Goal: Use online tool/utility: Utilize a website feature to perform a specific function

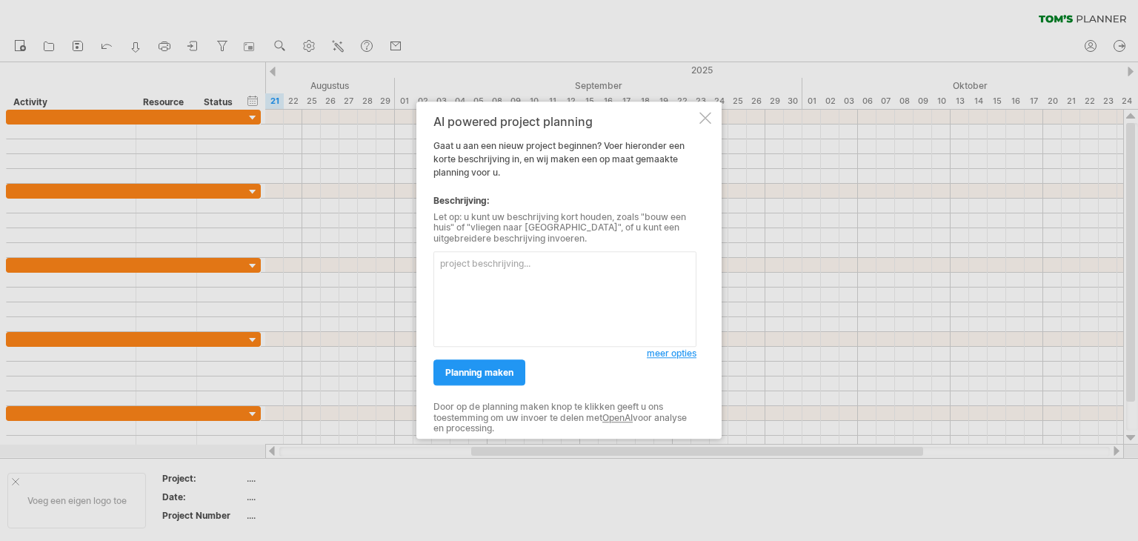
drag, startPoint x: 459, startPoint y: 139, endPoint x: 610, endPoint y: 155, distance: 152.7
click at [610, 155] on div "AI powered project planning Gaat u aan een nieuw project beginnen? Voer hierond…" at bounding box center [564, 270] width 263 height 310
drag, startPoint x: 526, startPoint y: 146, endPoint x: 625, endPoint y: 162, distance: 100.5
click at [628, 162] on div "AI powered project planning Gaat u aan een nieuw project beginnen? Voer hierond…" at bounding box center [564, 270] width 263 height 310
drag, startPoint x: 545, startPoint y: 159, endPoint x: 467, endPoint y: 150, distance: 77.6
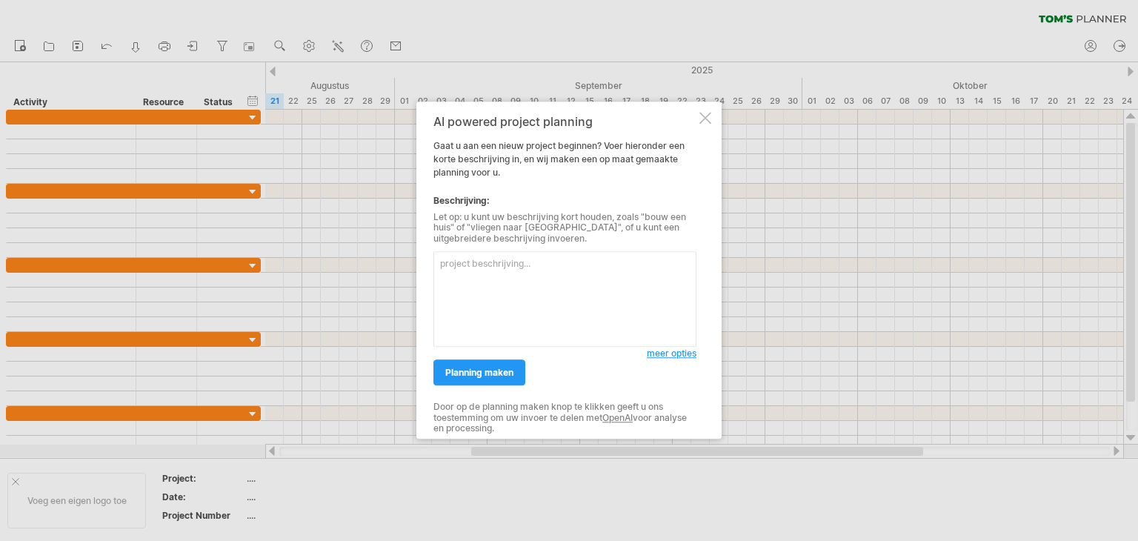
click at [467, 150] on div "AI powered project planning Gaat u aan een nieuw project beginnen? Voer hierond…" at bounding box center [564, 270] width 263 height 310
drag, startPoint x: 631, startPoint y: 167, endPoint x: 502, endPoint y: 152, distance: 129.8
click at [502, 152] on div "AI powered project planning Gaat u aan een nieuw project beginnen? Voer hierond…" at bounding box center [564, 270] width 263 height 310
drag, startPoint x: 462, startPoint y: 221, endPoint x: 607, endPoint y: 226, distance: 145.3
click at [607, 225] on div "Let op: u kunt uw beschrijving kort houden, zoals "bouw een huis" of "vliegen n…" at bounding box center [564, 228] width 263 height 32
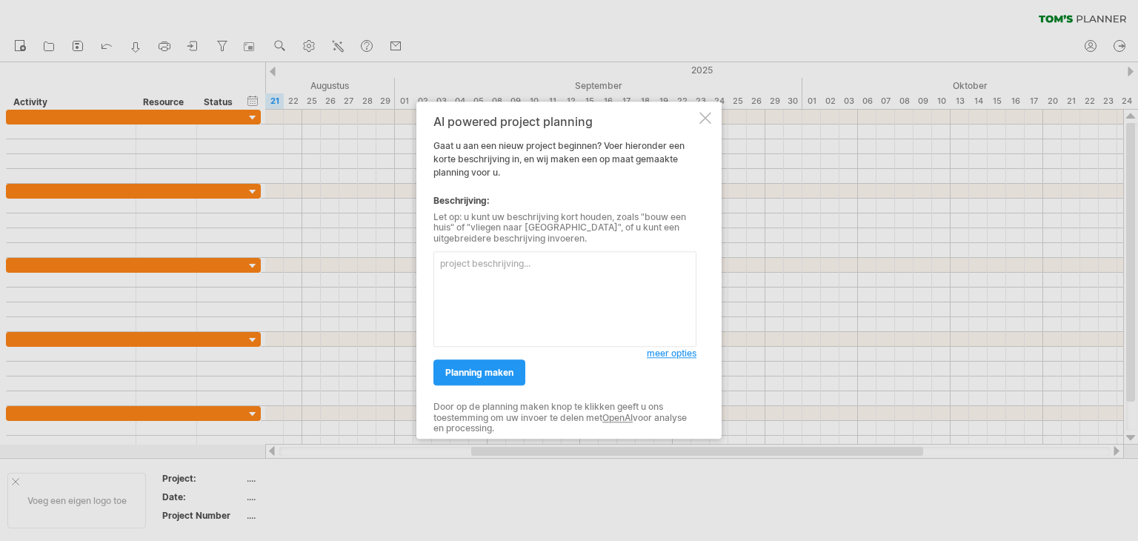
click at [554, 269] on textarea at bounding box center [564, 300] width 263 height 96
type textarea "Interieurbouw, maken van keukens en kasten inclusief montage"
click at [504, 368] on span "planning maken" at bounding box center [479, 372] width 68 height 11
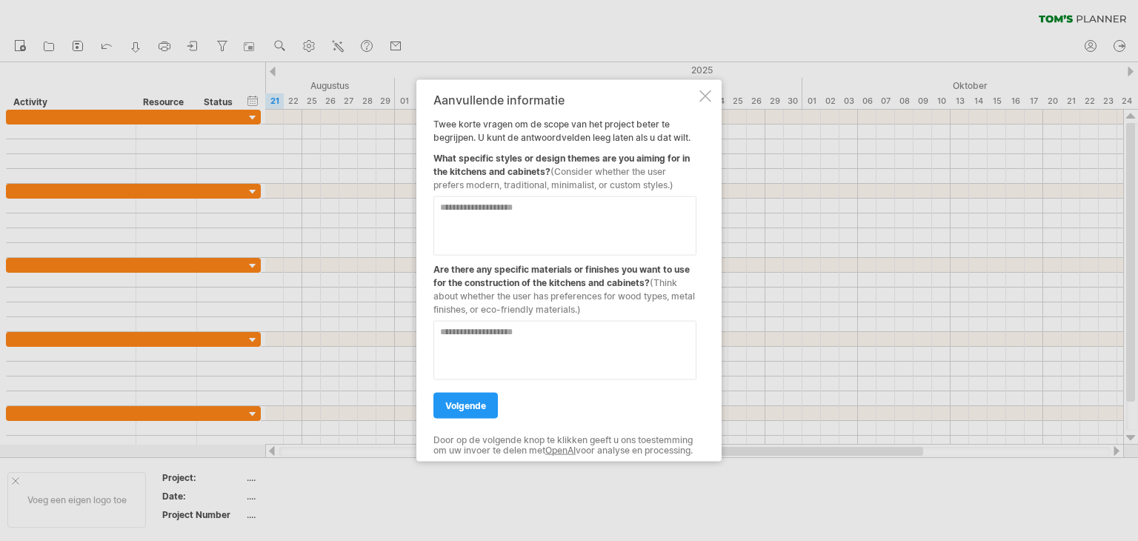
click at [468, 400] on span "volgende" at bounding box center [465, 405] width 41 height 11
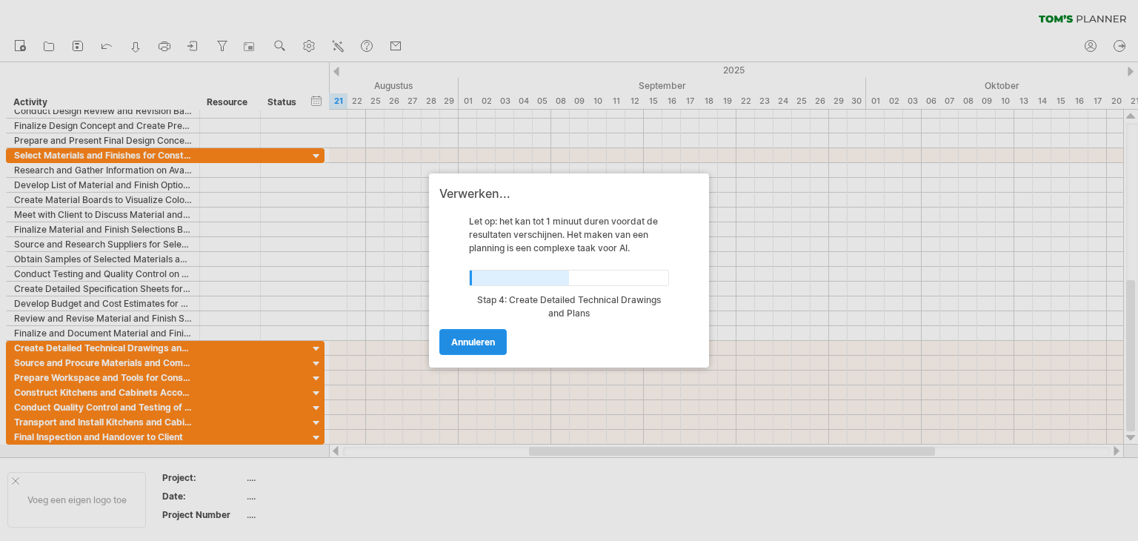
click at [458, 334] on link "annuleren" at bounding box center [472, 342] width 67 height 26
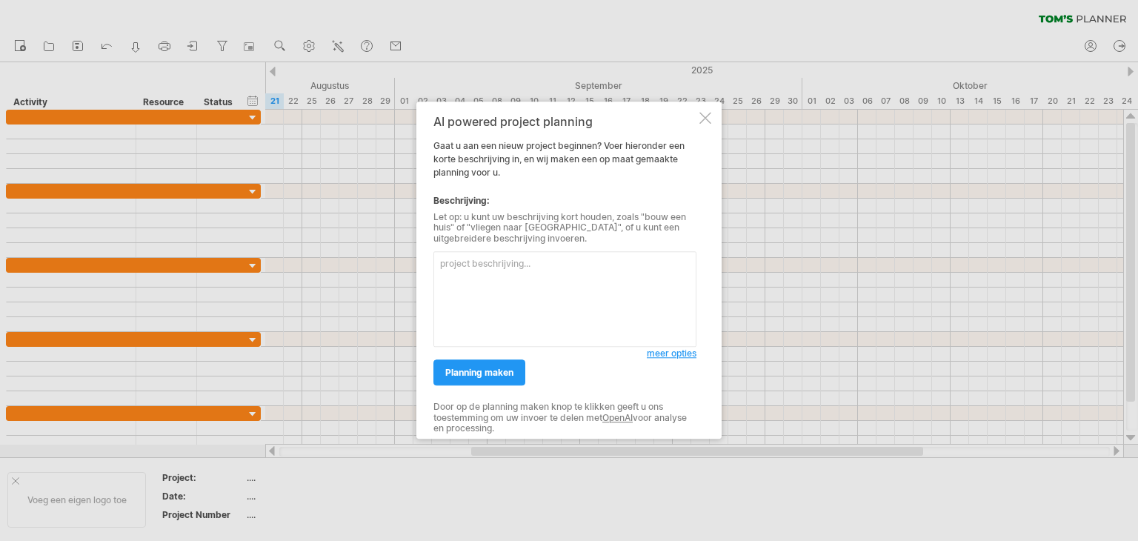
click at [701, 119] on div at bounding box center [705, 118] width 12 height 12
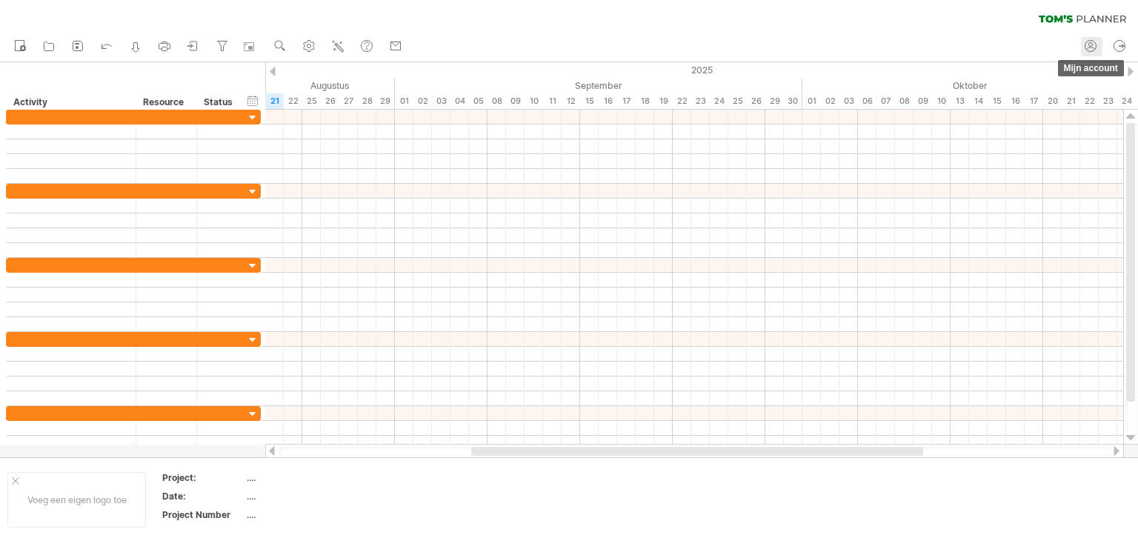
click at [1091, 44] on icon at bounding box center [1090, 46] width 15 height 15
type input "**********"
type input "****"
type input "******"
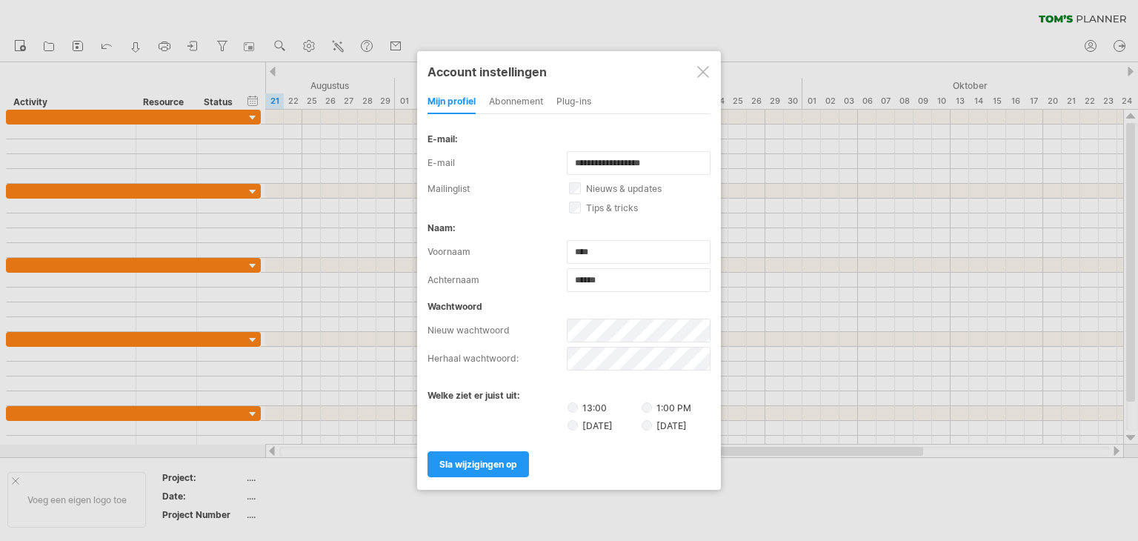
click at [527, 104] on div "abonnement" at bounding box center [516, 102] width 54 height 24
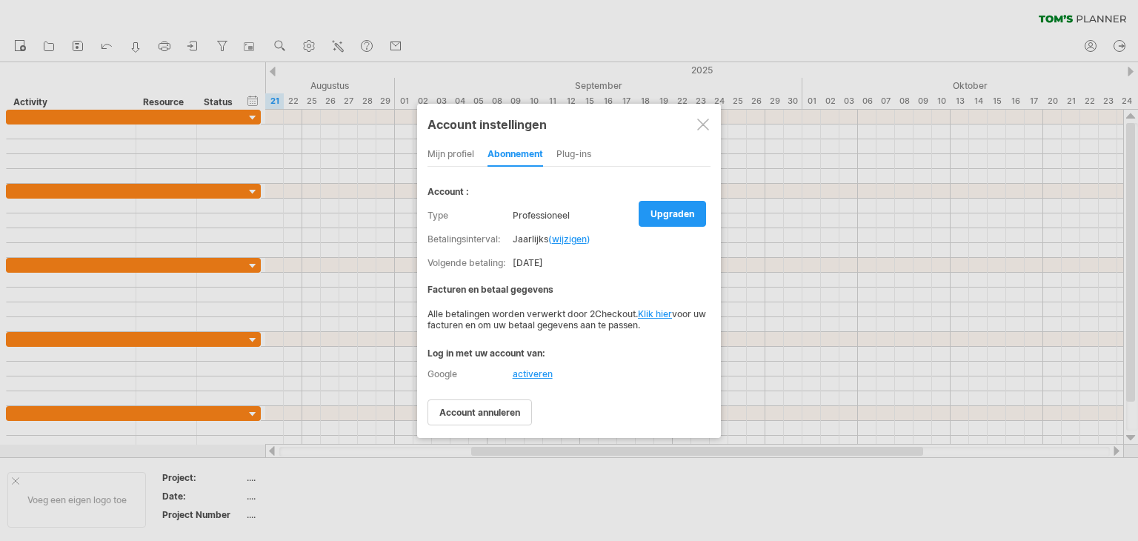
click at [581, 149] on div "Plug-ins" at bounding box center [573, 155] width 35 height 24
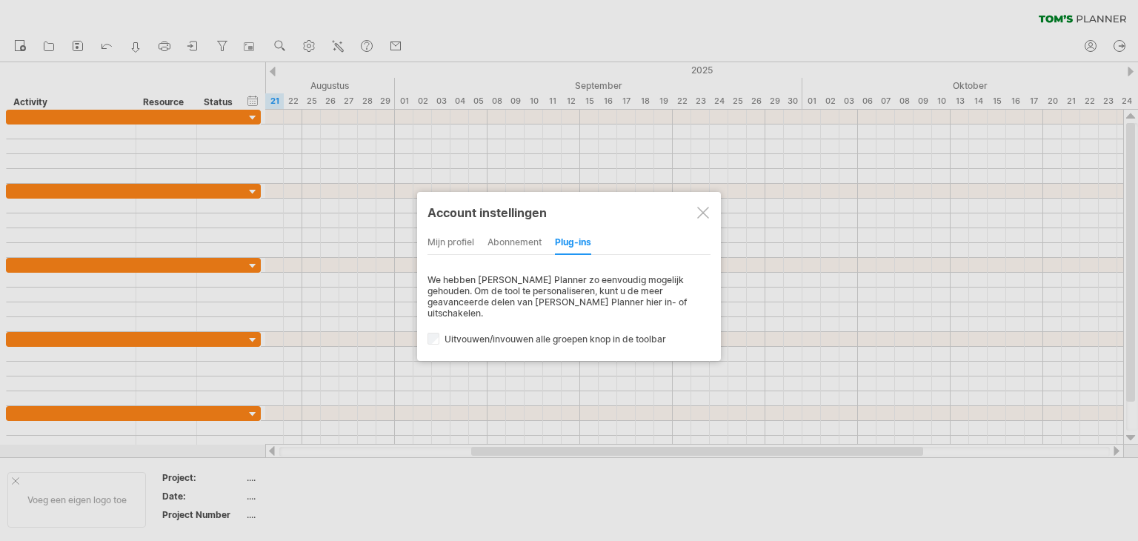
click at [705, 209] on div at bounding box center [703, 213] width 12 height 12
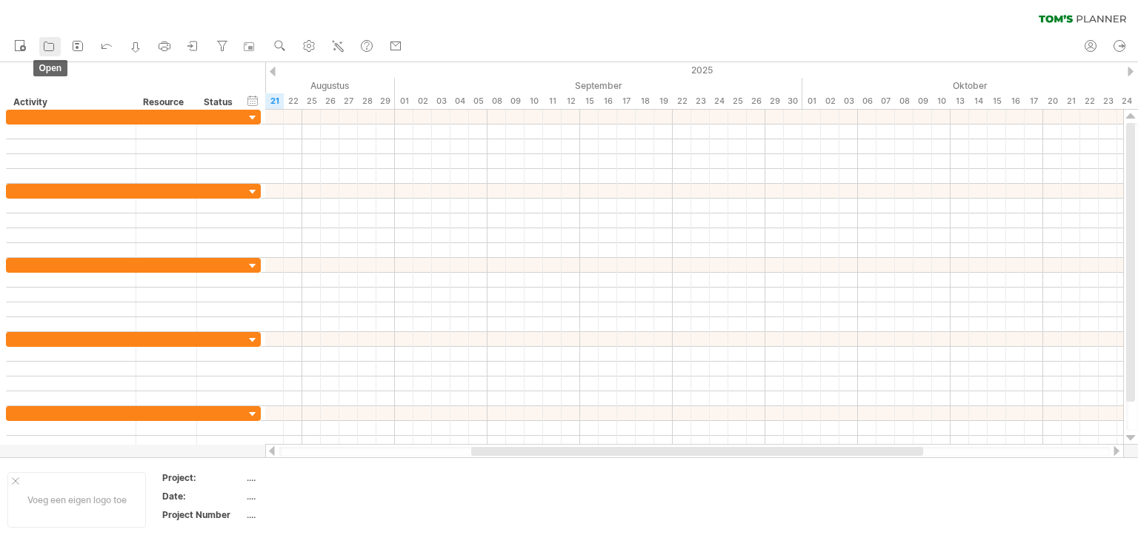
click at [41, 45] on icon at bounding box center [48, 46] width 15 height 15
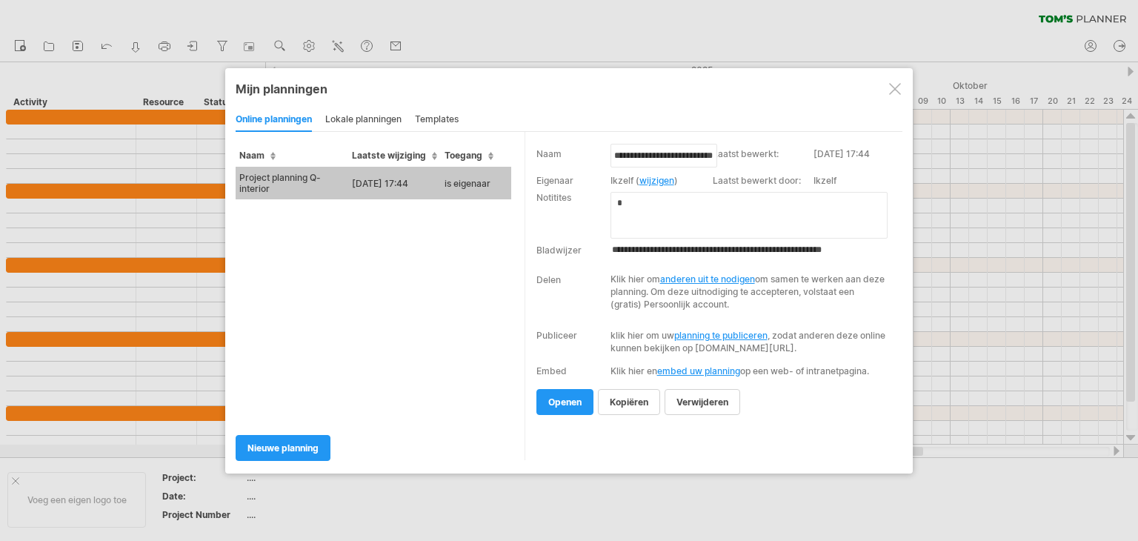
click at [347, 121] on div "lokale planningen" at bounding box center [363, 120] width 76 height 24
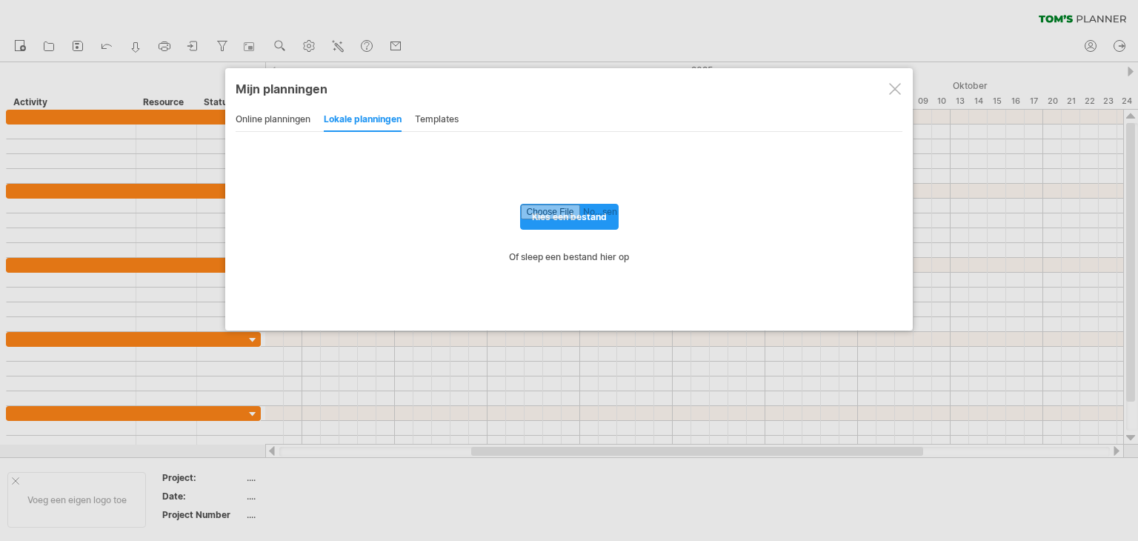
click at [416, 121] on div "online planningen lokale planningen templates" at bounding box center [569, 119] width 667 height 24
click at [431, 119] on div "templates" at bounding box center [437, 120] width 44 height 24
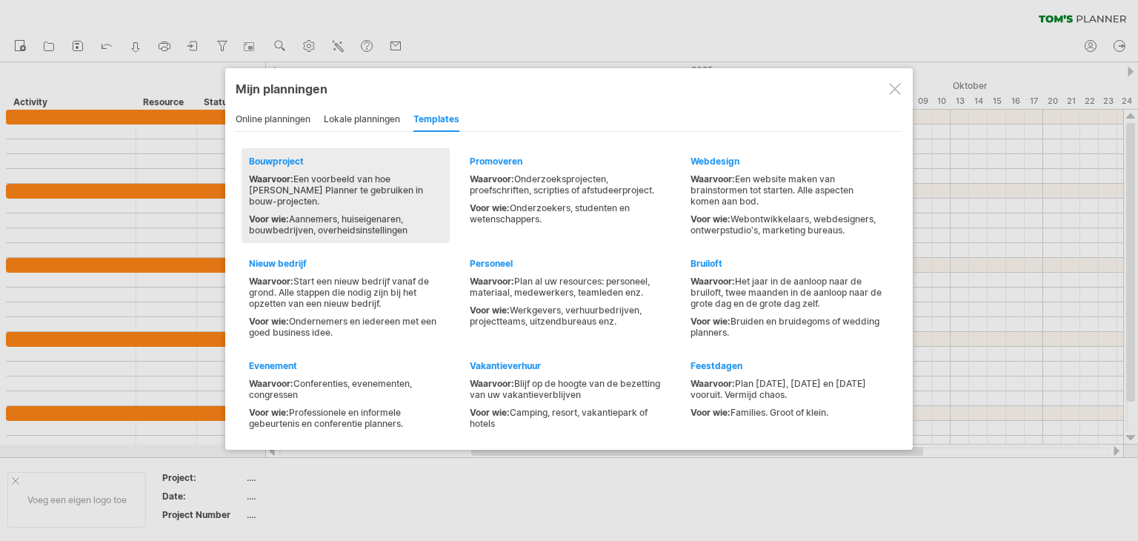
click at [314, 199] on div "Waarvoor: Een voorbeeld van hoe [PERSON_NAME] Planner te gebruiken in bouw-proj…" at bounding box center [345, 204] width 193 height 62
